Goal: Task Accomplishment & Management: Use online tool/utility

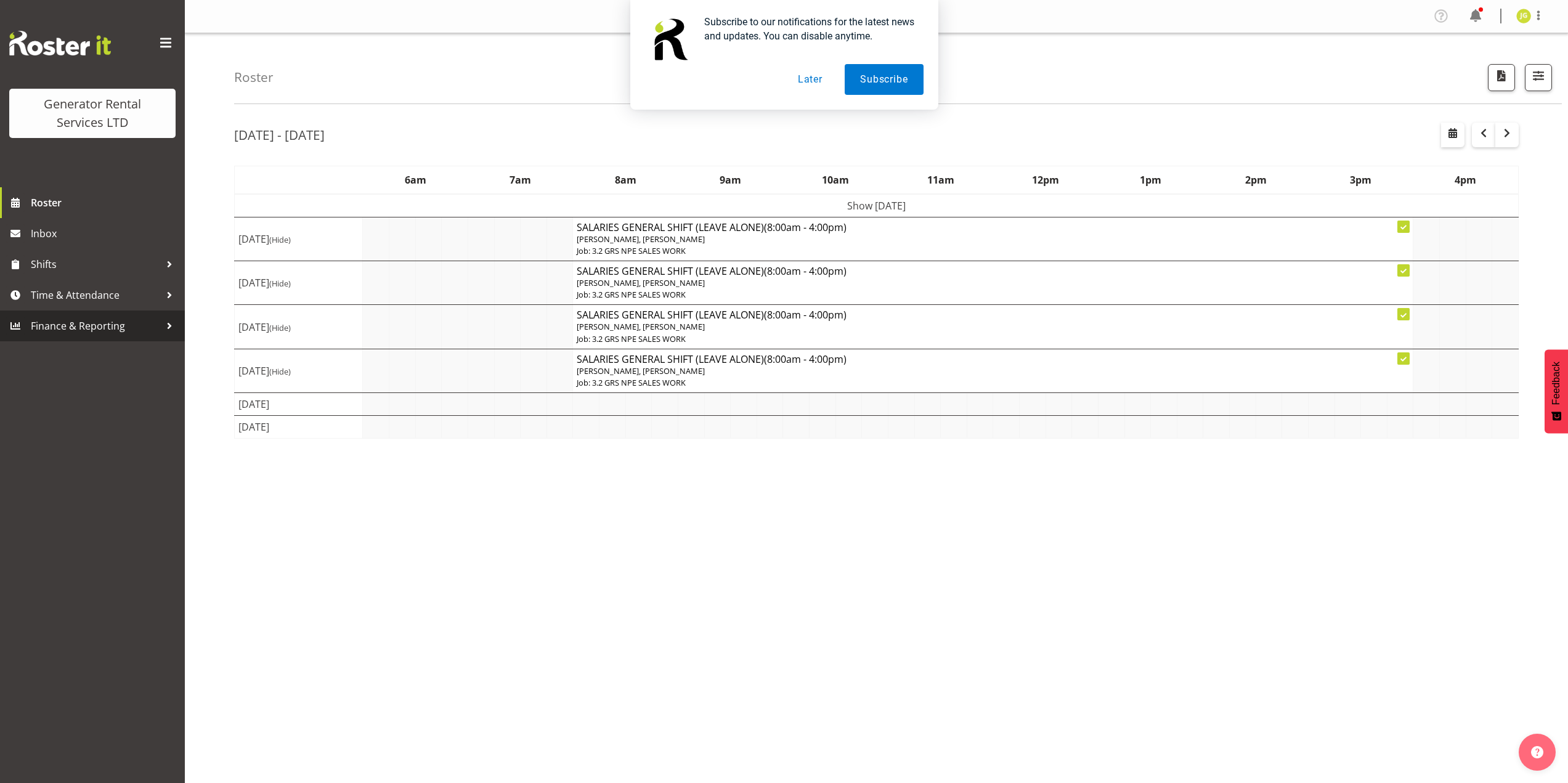
click at [127, 321] on span "Finance & Reporting" at bounding box center [96, 326] width 129 height 18
click at [802, 77] on button "Later" at bounding box center [810, 79] width 56 height 31
click at [145, 325] on span "Finance & Reporting" at bounding box center [96, 326] width 129 height 18
click at [165, 326] on div at bounding box center [169, 326] width 18 height 18
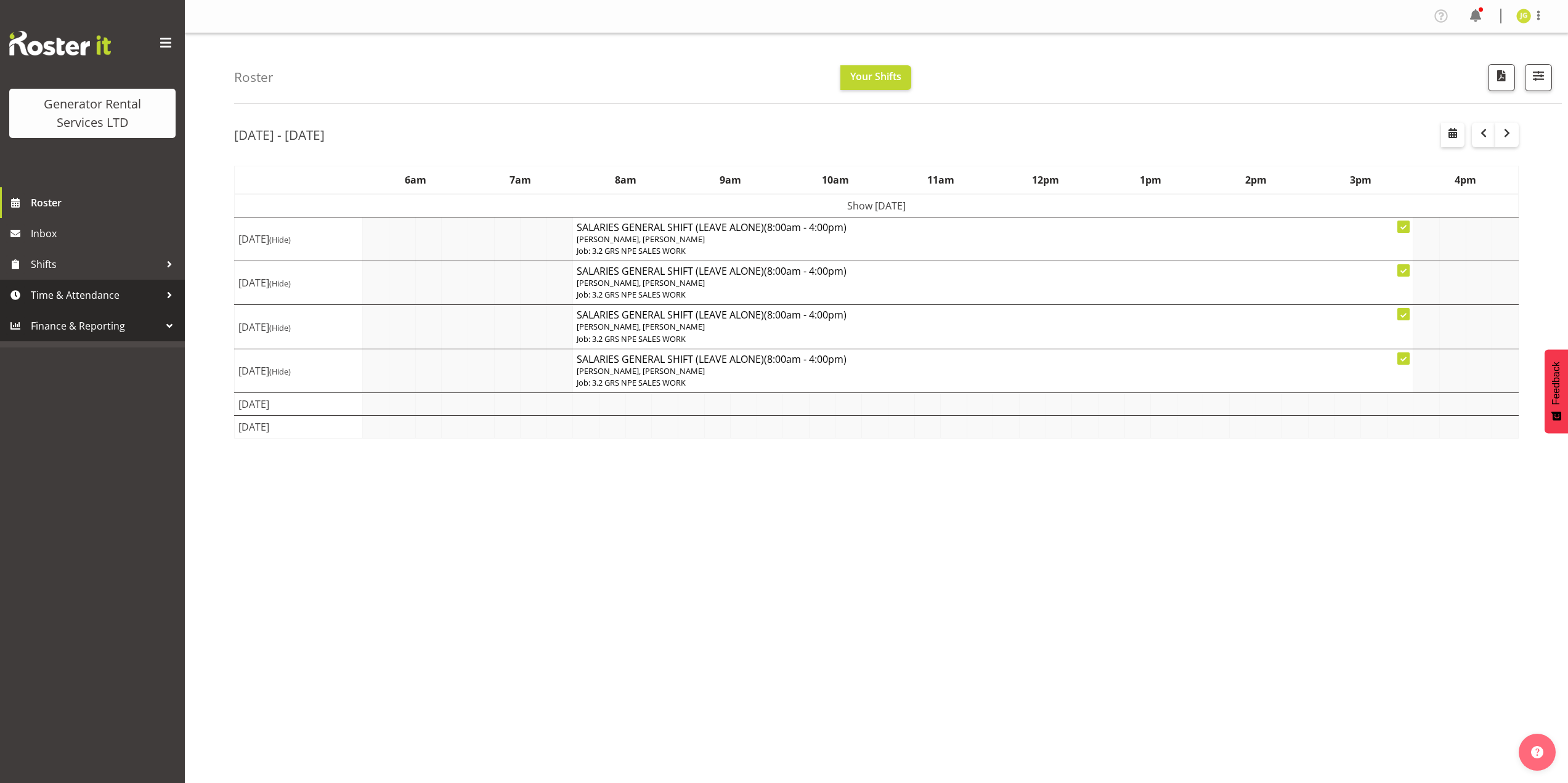
click at [153, 296] on span "Time & Attendance" at bounding box center [96, 295] width 129 height 18
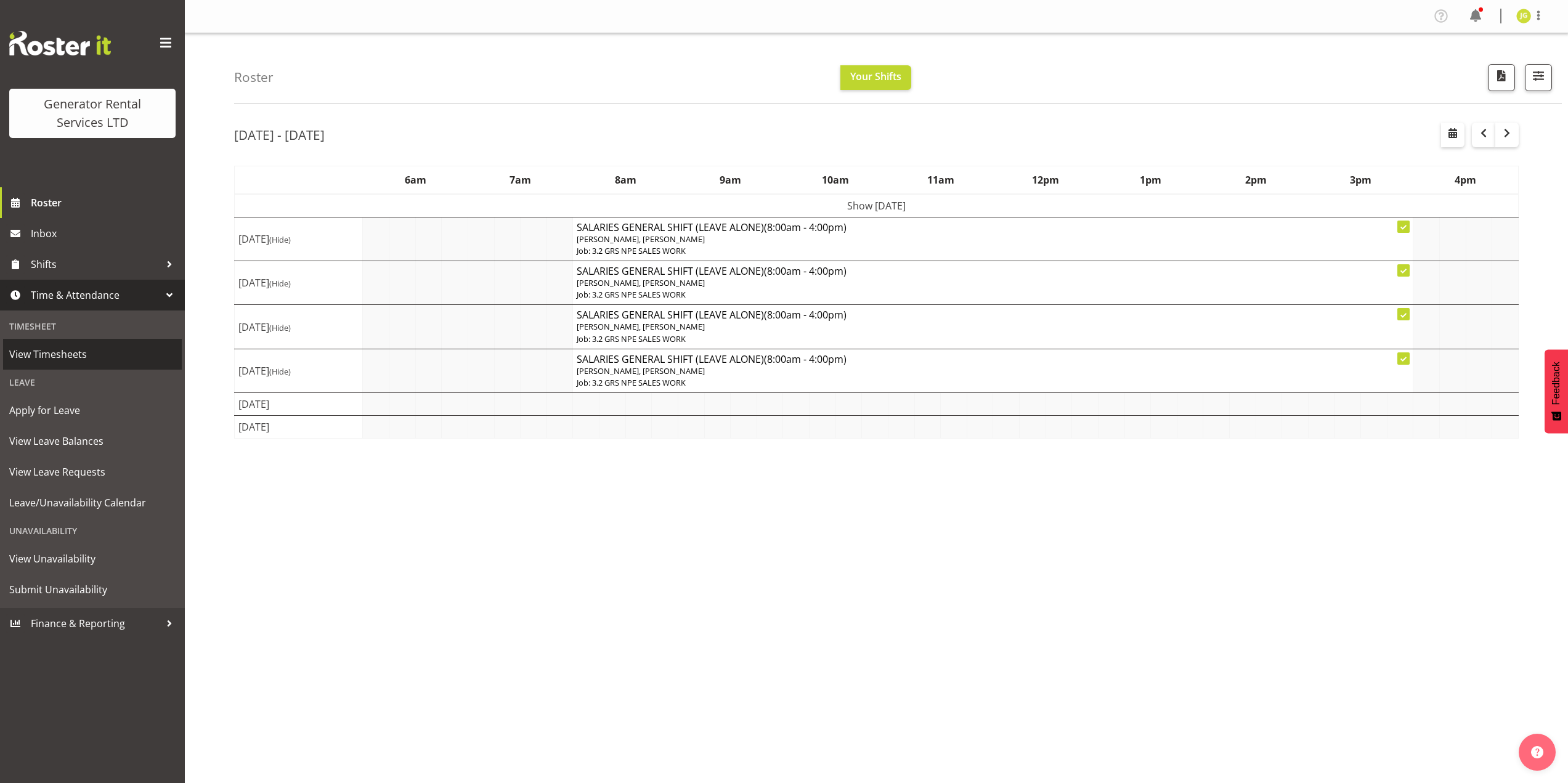
click at [91, 363] on span "View Timesheets" at bounding box center [92, 355] width 167 height 18
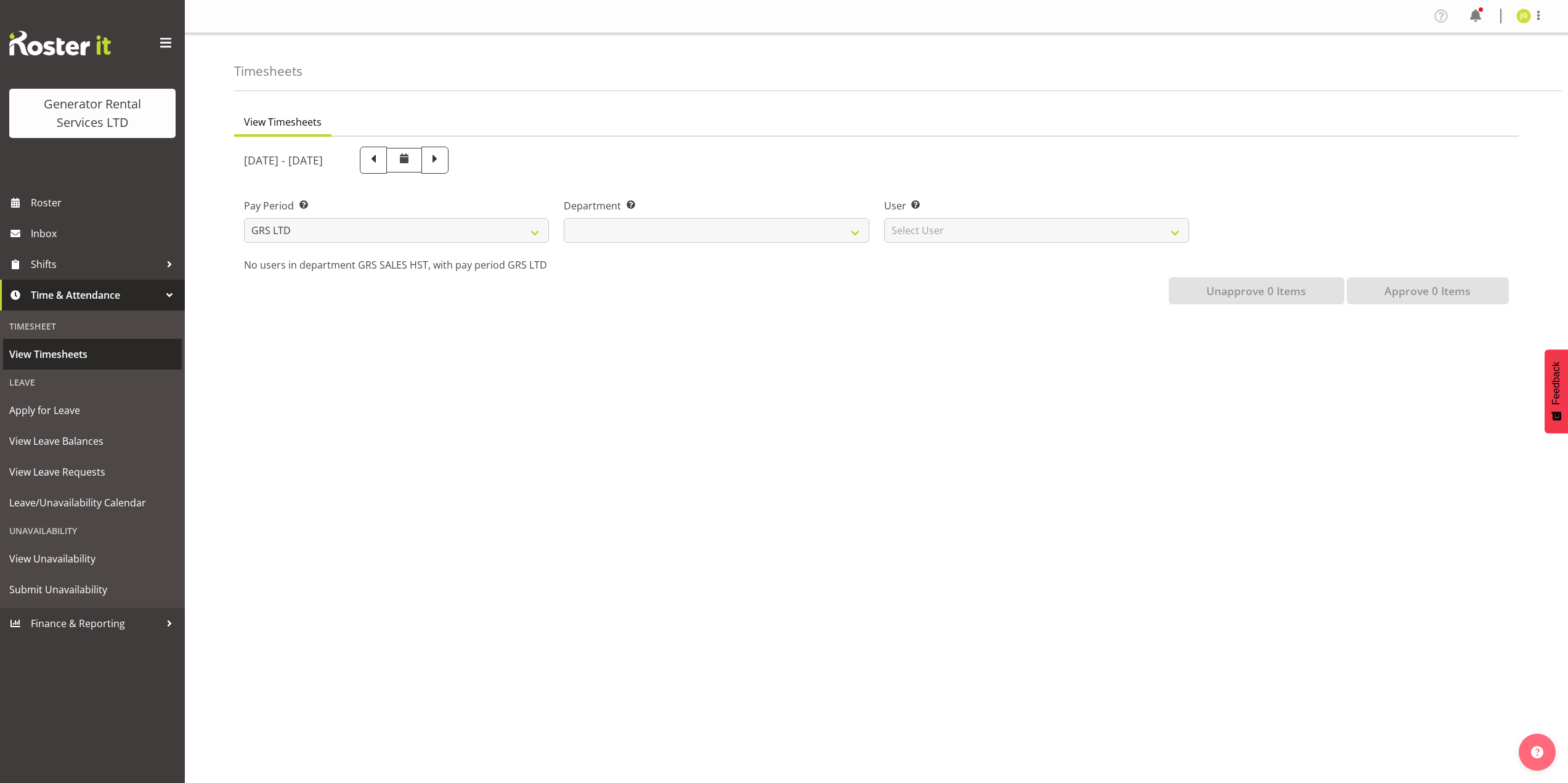
select select
